Goal: Task Accomplishment & Management: Complete application form

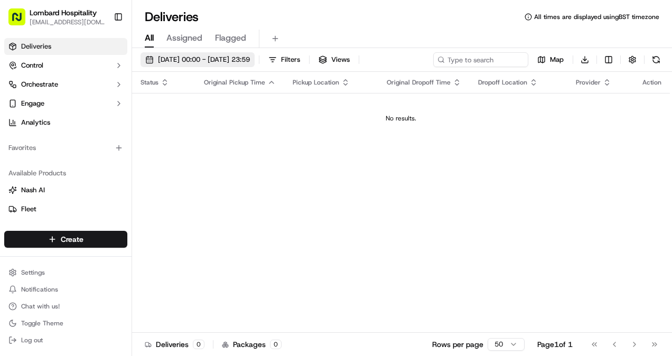
click at [249, 65] on button "[DATE] 00:00 - [DATE] 23:59" at bounding box center [197, 59] width 114 height 15
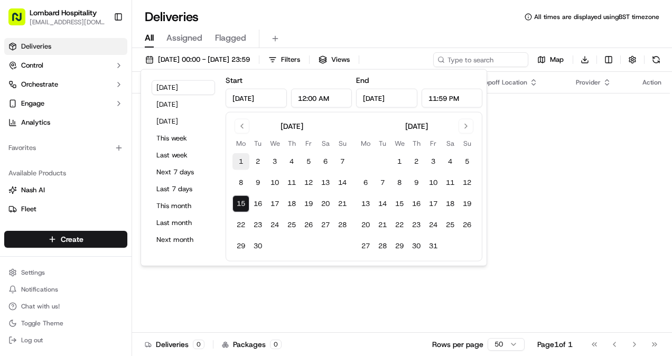
click at [237, 161] on button "1" at bounding box center [240, 161] width 17 height 17
type input "[DATE]"
click at [239, 199] on button "15" at bounding box center [240, 203] width 17 height 17
type input "[DATE]"
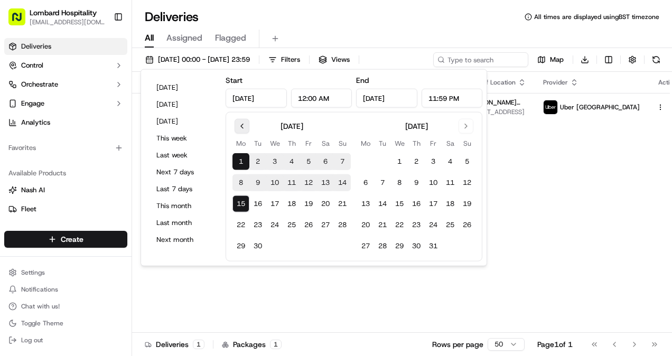
click at [243, 125] on button "Go to previous month" at bounding box center [241, 126] width 15 height 15
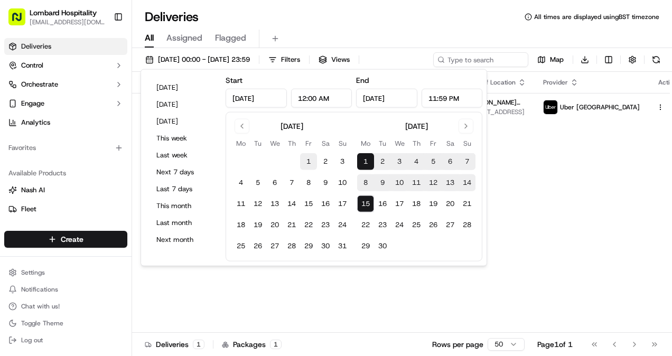
click at [301, 157] on button "1" at bounding box center [308, 161] width 17 height 17
type input "[DATE]"
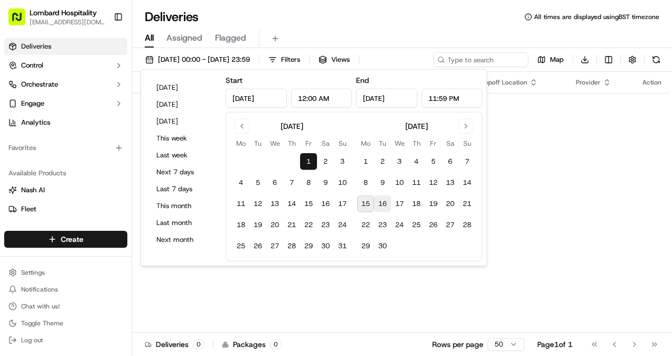
click at [375, 204] on button "16" at bounding box center [382, 203] width 17 height 17
type input "[DATE]"
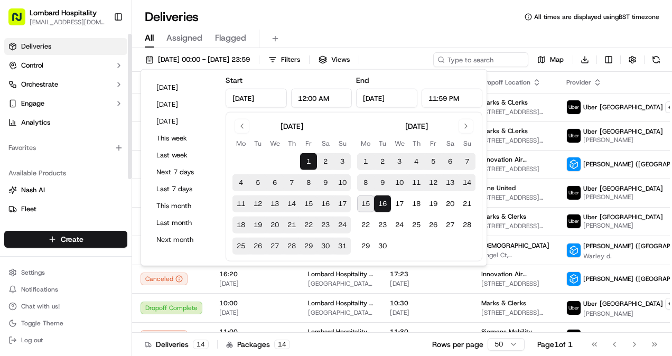
click at [125, 158] on div "Favorites" at bounding box center [65, 147] width 131 height 25
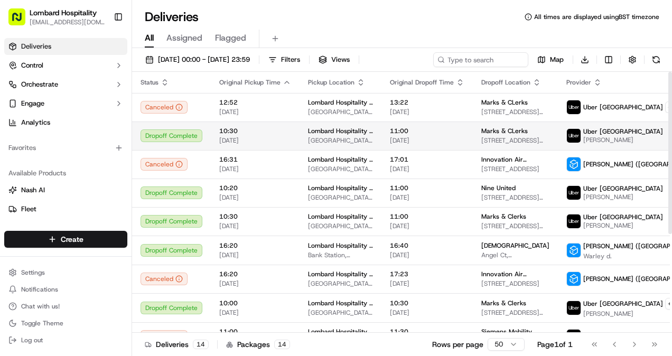
click at [401, 136] on span "[DATE]" at bounding box center [427, 140] width 74 height 8
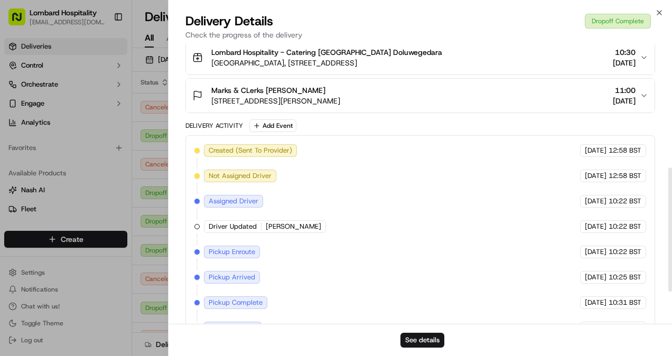
scroll to position [348, 0]
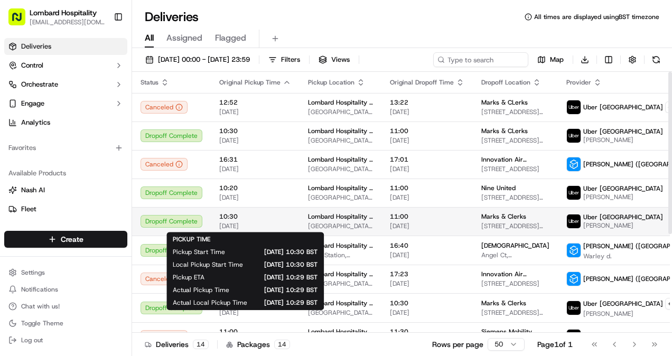
click at [235, 221] on div "10:30 [DATE]" at bounding box center [255, 221] width 72 height 18
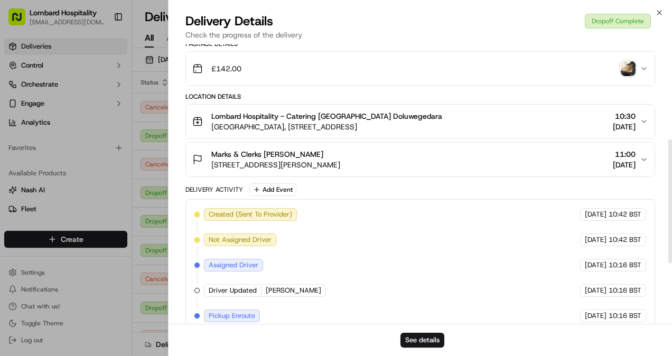
scroll to position [213, 0]
click at [575, 142] on button "Marks & Clerks [PERSON_NAME] [STREET_ADDRESS][PERSON_NAME] 11:00 [DATE]" at bounding box center [420, 159] width 468 height 34
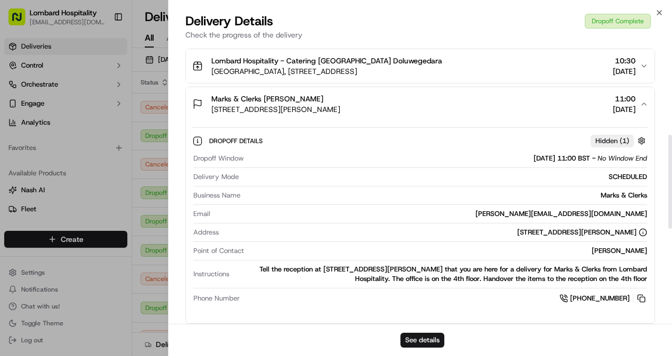
scroll to position [268, 0]
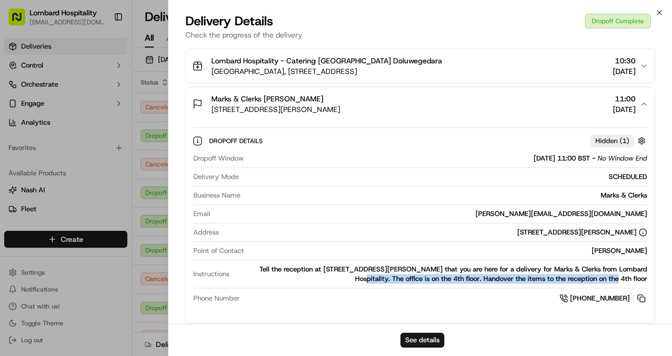
drag, startPoint x: 608, startPoint y: 268, endPoint x: 650, endPoint y: 280, distance: 44.0
click at [650, 280] on div "Dropoff Details Hidden ( 1 ) Dropoff Window [DATE] 11:00 BST - No Window End De…" at bounding box center [420, 218] width 468 height 194
copy div "The office is on the 4th floor. Handover the items to the reception on the 4th …"
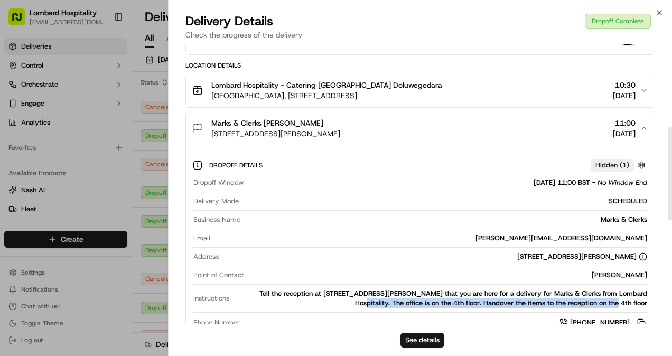
scroll to position [245, 0]
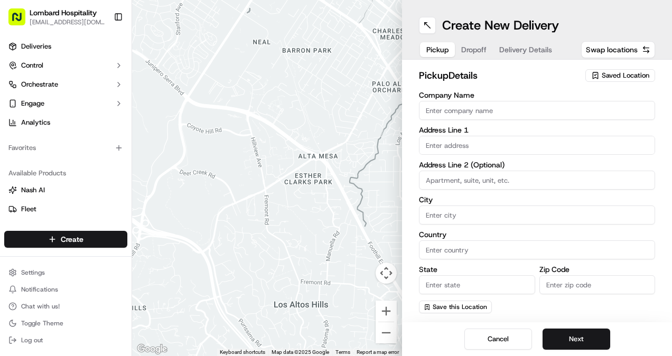
click at [400, 133] on div at bounding box center [267, 178] width 270 height 356
click at [461, 104] on input "Company Name" at bounding box center [537, 110] width 236 height 19
type input "Lombard Hospitality - Catering"
type input "[PERSON_NAME][STREET_ADDRESS]"
type input "[GEOGRAPHIC_DATA]"
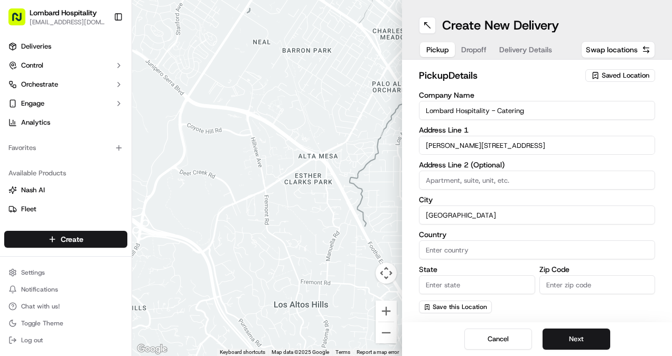
type input "[GEOGRAPHIC_DATA]"
type input "Europe"
type input "EC3V 9AA"
type input "Yasiru"
type input "Doluwegedara"
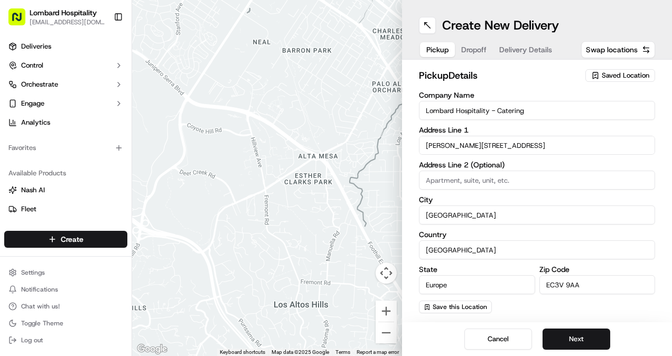
type input "[EMAIL_ADDRESS][DOMAIN_NAME]"
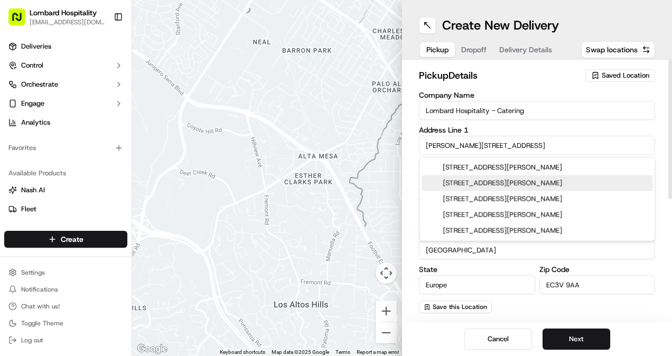
drag, startPoint x: 491, startPoint y: 145, endPoint x: 392, endPoint y: 149, distance: 99.4
click at [392, 149] on div "← Move left → Move right ↑ Move up ↓ Move down + Zoom in - Zoom out Home Jump l…" at bounding box center [402, 178] width 540 height 356
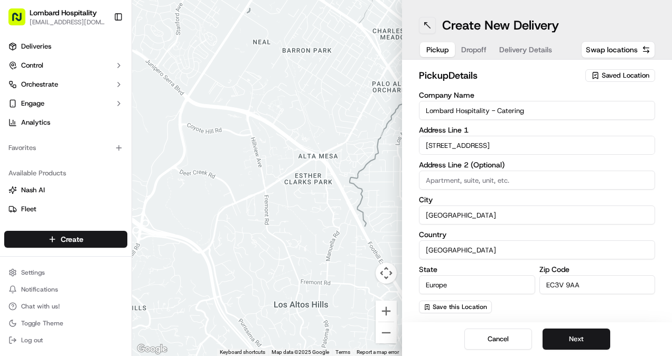
type input "[GEOGRAPHIC_DATA], [STREET_ADDRESS]"
type input "England"
type input "EC3V 3LA"
type input "1 Lombard Street"
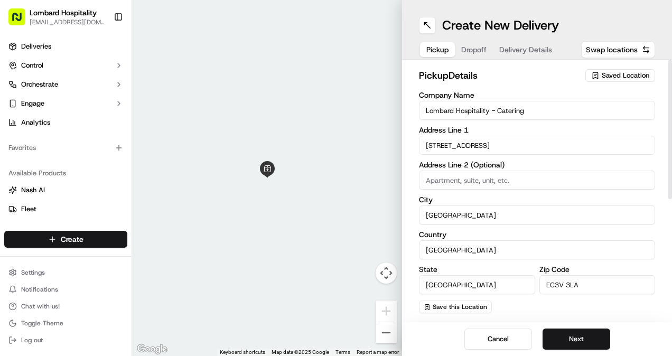
click at [287, 188] on div at bounding box center [267, 178] width 270 height 356
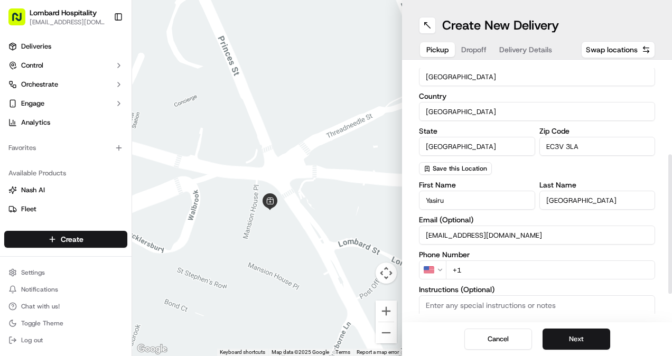
scroll to position [171, 0]
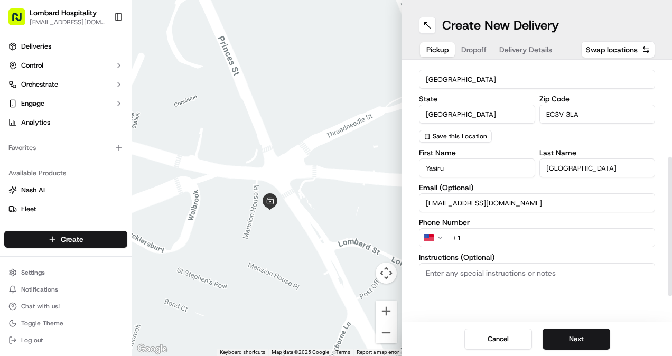
click at [463, 237] on input "+1" at bounding box center [550, 237] width 209 height 19
type input "[PHONE_NUMBER]"
click at [445, 290] on textarea "Instructions (Optional)" at bounding box center [537, 302] width 236 height 79
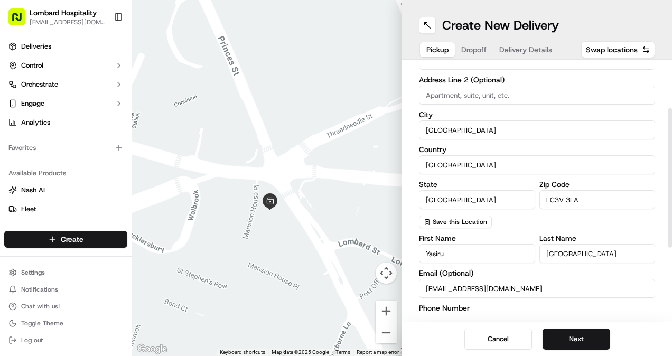
scroll to position [83, 0]
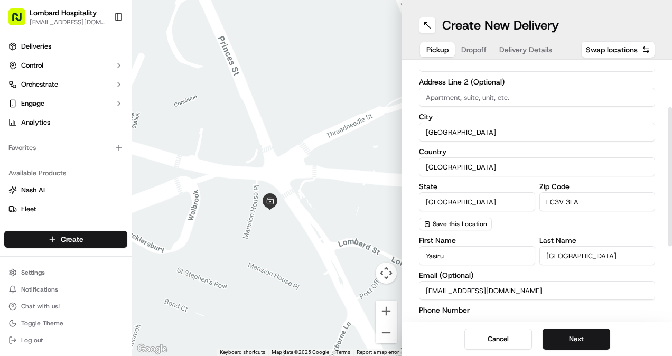
type textarea "Please enter through the side entrance in mansion house road"
click at [508, 151] on label "Country" at bounding box center [537, 151] width 236 height 7
click at [508, 157] on input "United Kingdom" at bounding box center [537, 166] width 236 height 19
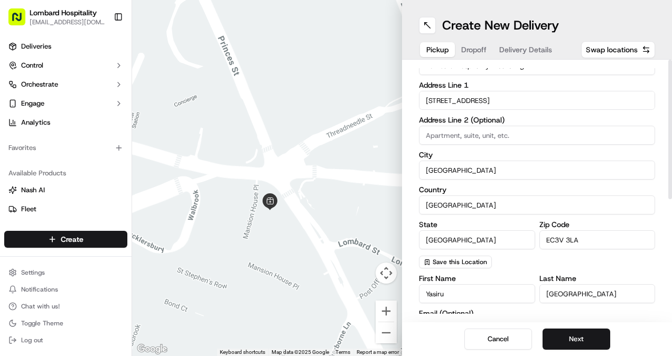
scroll to position [0, 0]
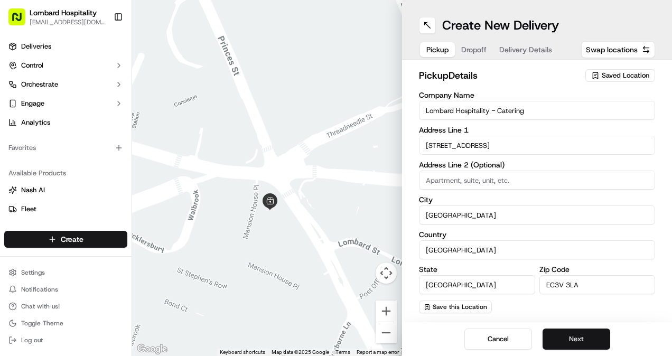
click at [579, 338] on button "Next" at bounding box center [576, 338] width 68 height 21
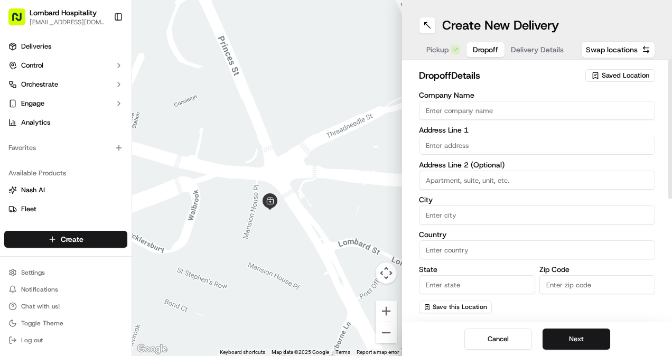
click at [490, 110] on input "Company Name" at bounding box center [537, 110] width 236 height 19
type input "Marks & Clerks"
type input "15 New Fetter Lane"
type input "London"
type input "United Kingdom"
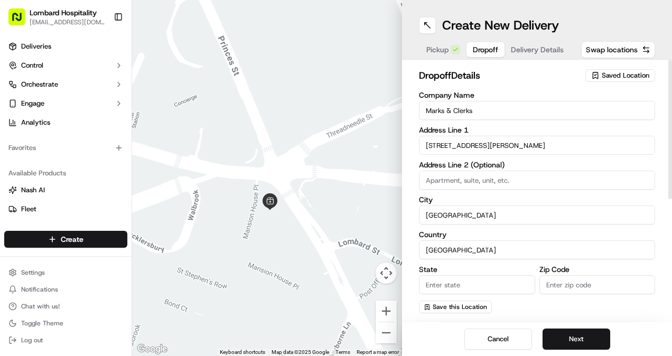
type input "England"
type input "EC4A"
type input "Paula"
type input "Archer"
type input "[PERSON_NAME][EMAIL_ADDRESS][DOMAIN_NAME]"
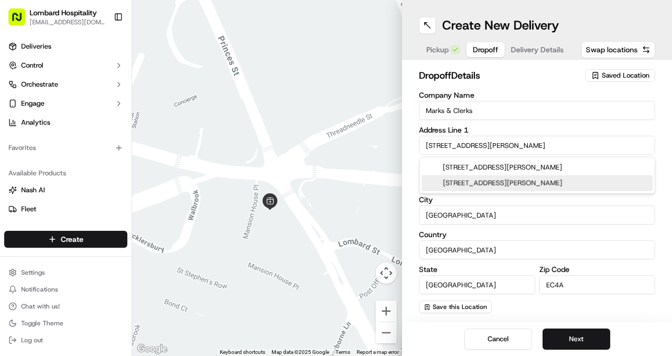
click at [463, 185] on div "15 New Fetter Lane, London, UK" at bounding box center [536, 183] width 231 height 16
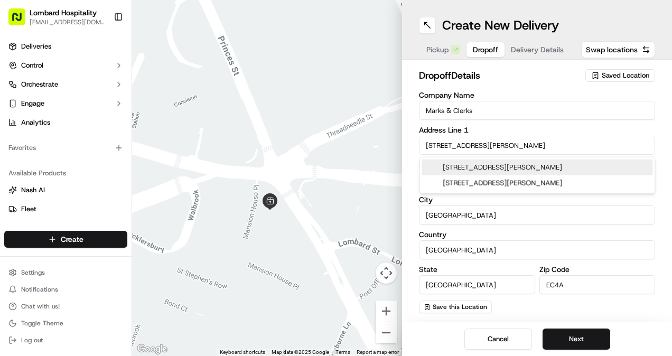
type input "[STREET_ADDRESS][PERSON_NAME]"
type input "EC4A 1BW"
type input "15 Fetter Lane"
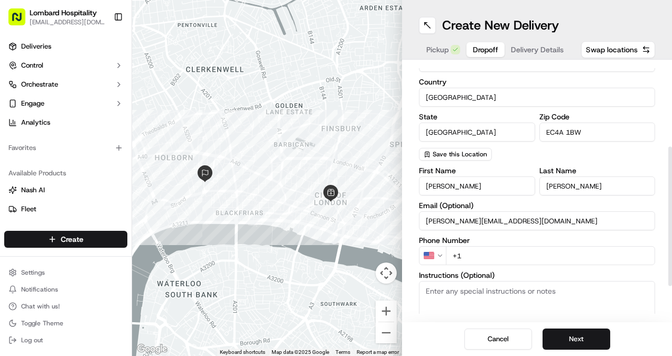
scroll to position [193, 0]
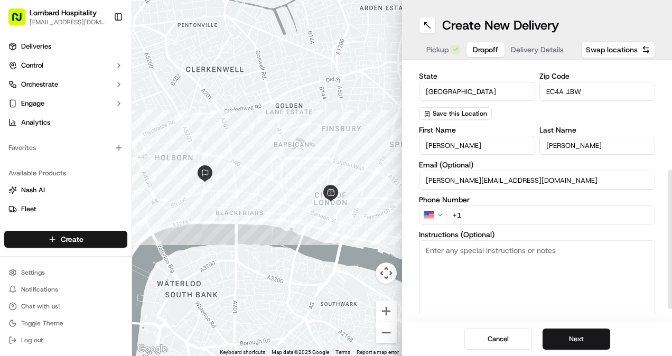
click at [464, 212] on input "+1" at bounding box center [550, 214] width 209 height 19
type input "+"
paste textarea "[PHONE_NUMBER]"
click at [483, 244] on textarea "Instructions (Optional)" at bounding box center [537, 279] width 236 height 79
type textarea "[PHONE_NUMBER]"
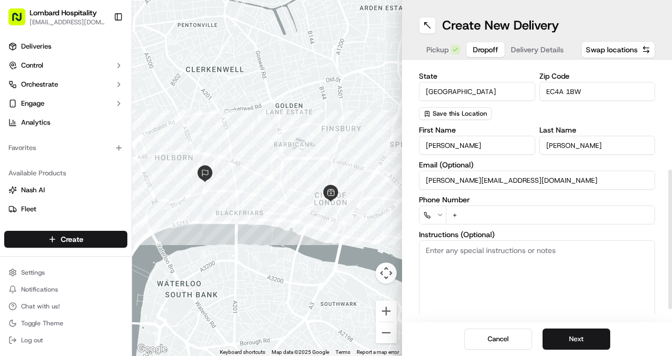
click at [461, 212] on input "+" at bounding box center [550, 214] width 209 height 19
paste input "tel"
type input "+"
click at [451, 214] on input "+" at bounding box center [550, 214] width 209 height 19
drag, startPoint x: 459, startPoint y: 214, endPoint x: 432, endPoint y: 214, distance: 27.5
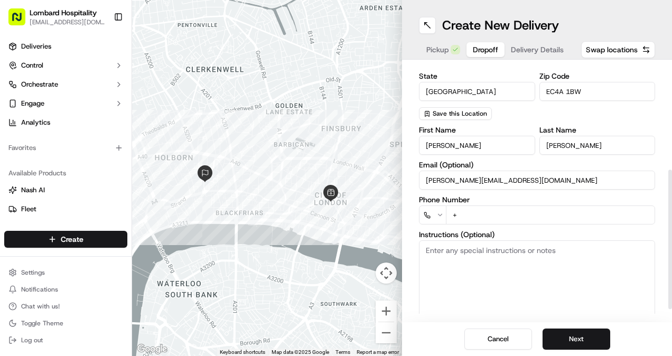
click at [432, 214] on div "+" at bounding box center [537, 214] width 236 height 19
paste input "[PHONE_NUMBER]"
type input "[PHONE_NUMBER]"
click at [480, 248] on textarea "Instructions (Optional)" at bounding box center [537, 279] width 236 height 79
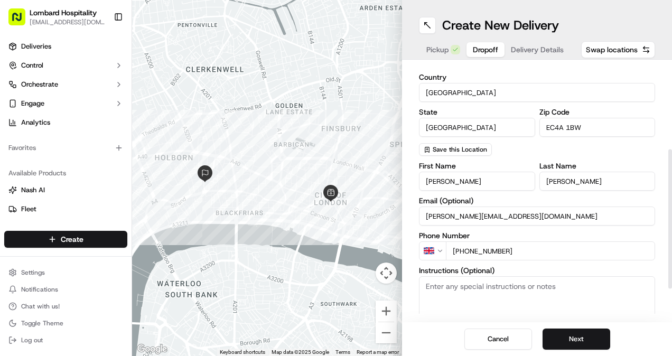
scroll to position [216, 0]
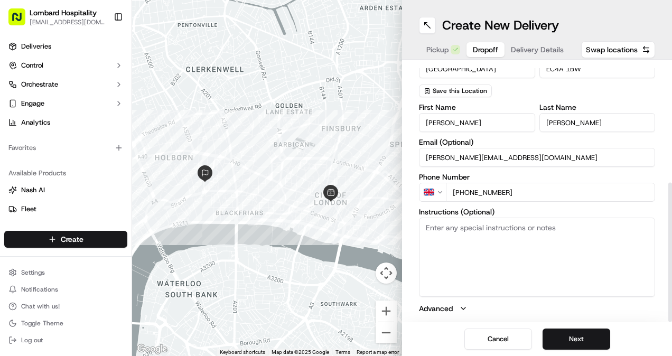
click at [468, 238] on textarea "Instructions (Optional)" at bounding box center [537, 257] width 236 height 79
type textarea "Please bring it up to 4th floor and handover to the reception"
click at [581, 334] on button "Next" at bounding box center [576, 338] width 68 height 21
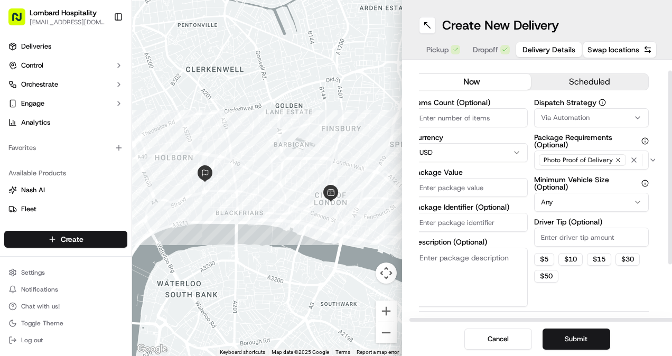
scroll to position [13, 6]
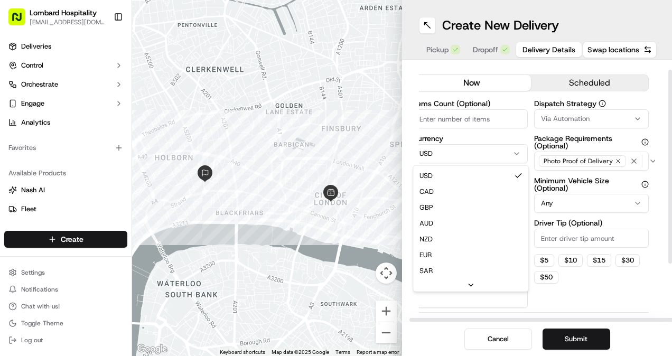
click at [508, 145] on html "Lombard Hospitality yasiru@lombardh.co.uk Toggle Sidebar Deliveries Control Orc…" at bounding box center [336, 178] width 672 height 356
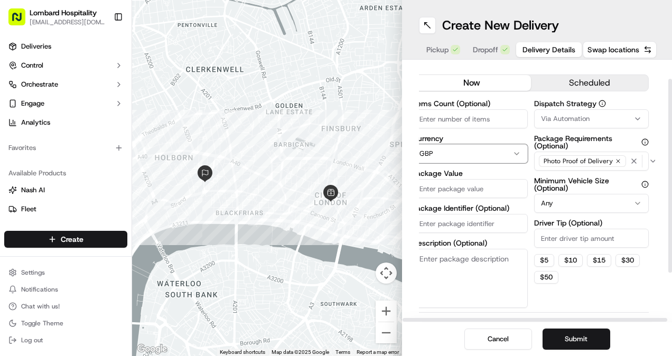
scroll to position [21, 0]
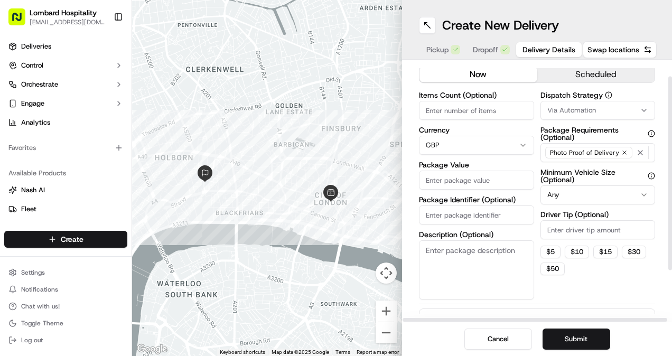
click at [489, 115] on input "Items Count (Optional)" at bounding box center [476, 110] width 115 height 19
type input "118"
click at [465, 127] on label "Currency" at bounding box center [476, 129] width 115 height 7
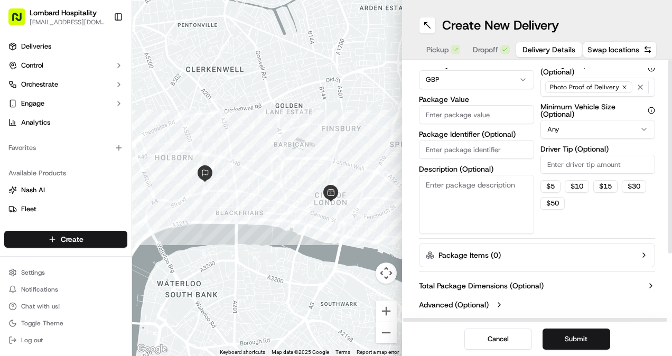
scroll to position [0, 0]
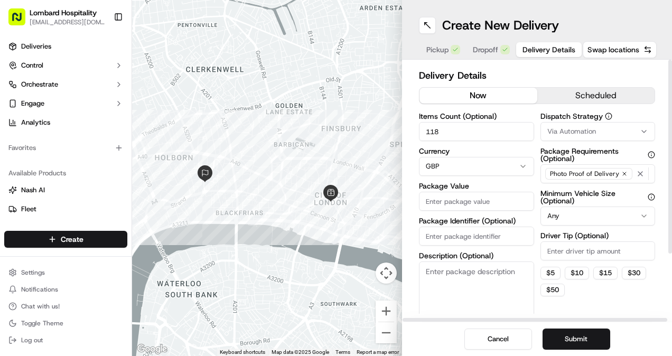
click at [583, 99] on button "scheduled" at bounding box center [596, 96] width 118 height 16
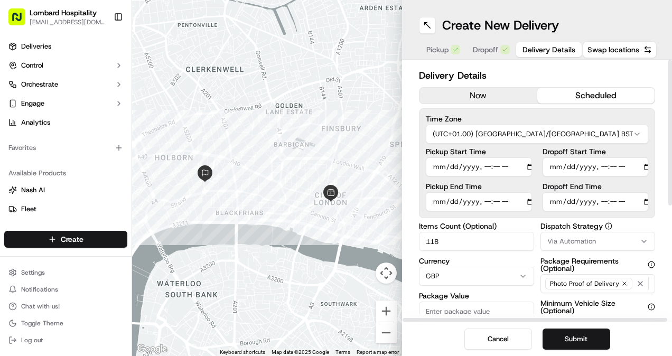
click at [488, 168] on input "Pickup Start Time" at bounding box center [479, 166] width 106 height 19
click at [512, 165] on input "Pickup Start Time" at bounding box center [479, 166] width 106 height 19
click at [518, 166] on input "Pickup Start Time" at bounding box center [479, 166] width 106 height 19
type input "2025-09-16T08:00"
click at [589, 340] on button "Submit" at bounding box center [576, 338] width 68 height 21
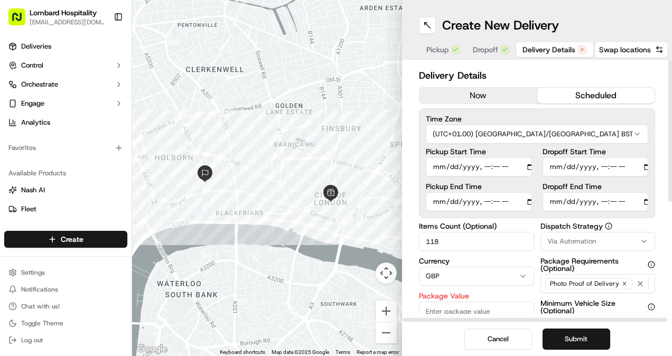
click at [562, 159] on input "Dropoff Start Time" at bounding box center [595, 166] width 106 height 19
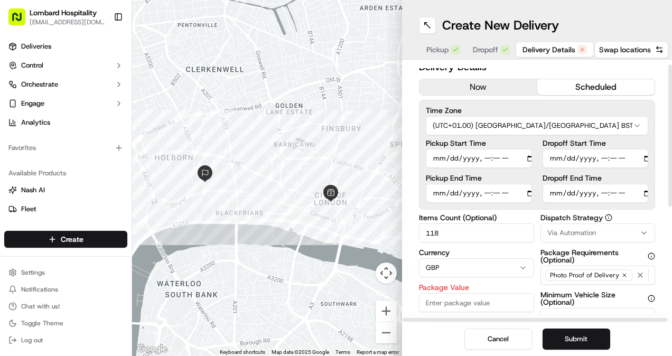
drag, startPoint x: 458, startPoint y: 237, endPoint x: 371, endPoint y: 237, distance: 87.7
click at [371, 237] on div "← Move left → Move right ↑ Move up ↓ Move down + Zoom in - Zoom out Home Jump l…" at bounding box center [402, 178] width 540 height 356
click at [448, 305] on input "Package Value" at bounding box center [476, 302] width 115 height 19
paste input "118"
type input "118"
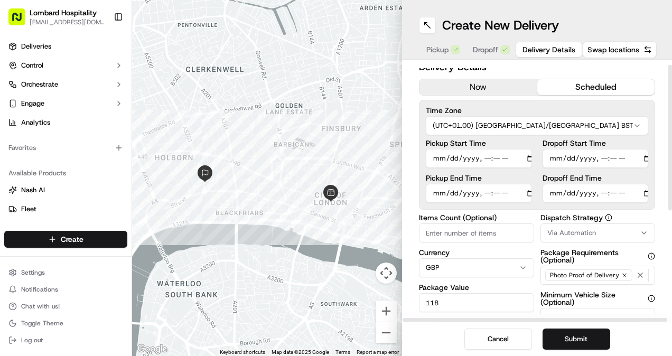
click at [453, 230] on input "Items Count (Optional)" at bounding box center [476, 232] width 115 height 19
click at [635, 155] on input "Dropoff Start Time" at bounding box center [595, 158] width 106 height 19
type input "2025-09-16T08:30"
click at [587, 344] on button "Submit" at bounding box center [576, 338] width 68 height 21
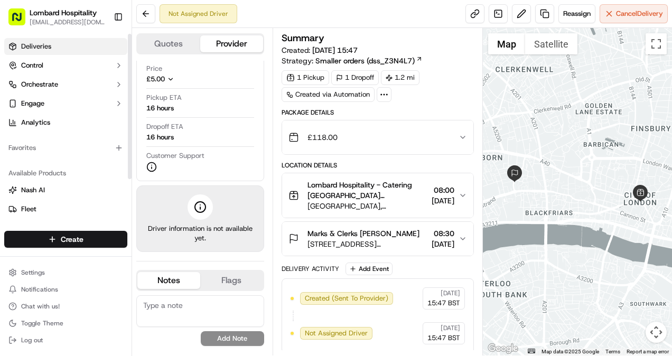
click at [68, 46] on link "Deliveries" at bounding box center [65, 46] width 123 height 17
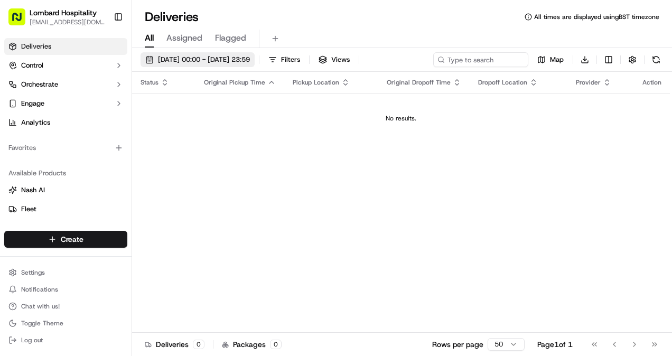
click at [233, 60] on span "[DATE] 00:00 - [DATE] 23:59" at bounding box center [204, 60] width 92 height 10
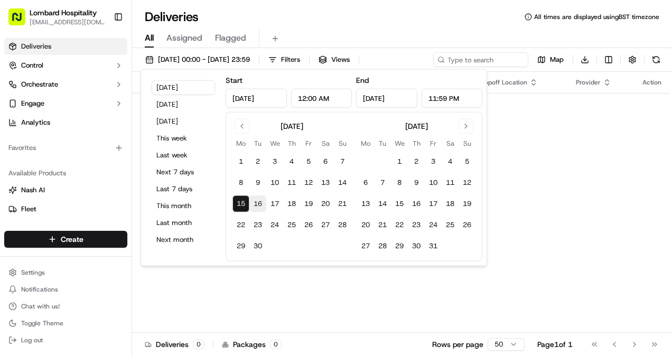
click at [257, 196] on button "16" at bounding box center [257, 203] width 17 height 17
type input "[DATE]"
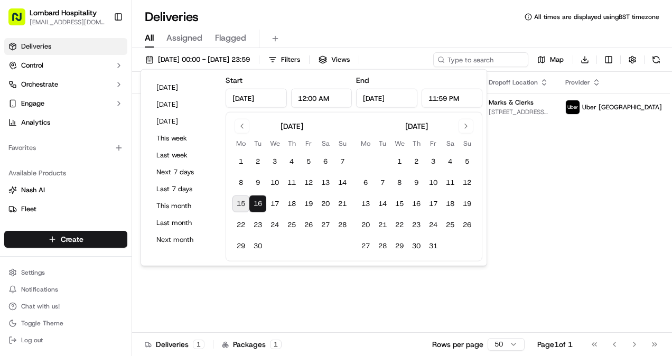
click at [299, 293] on div "Status Original Pickup Time Pickup Location Original Dropoff Time Dropoff Locat…" at bounding box center [420, 202] width 577 height 261
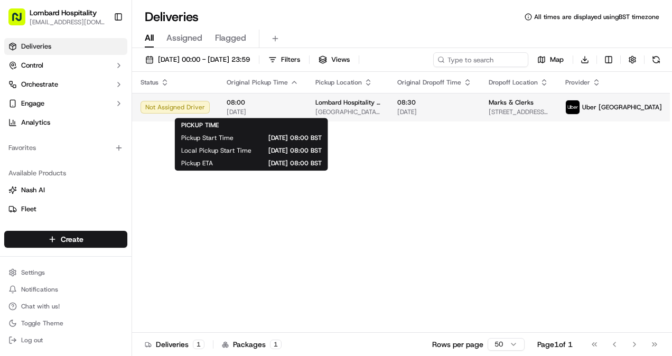
click at [307, 104] on td "Lombard Hospitality - Catering Underground Station Shop, 1 Lombard St, London E…" at bounding box center [348, 107] width 82 height 29
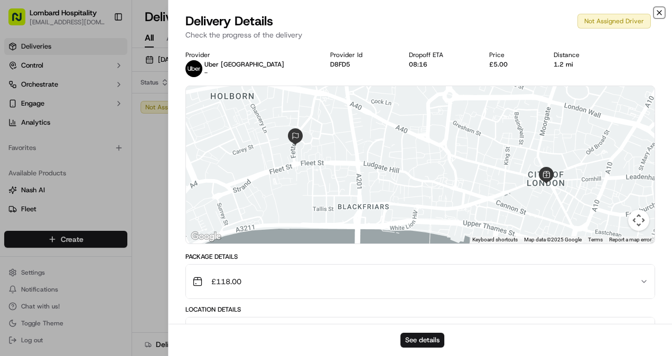
click at [657, 13] on icon "button" at bounding box center [659, 12] width 8 height 8
